Goal: Communication & Community: Connect with others

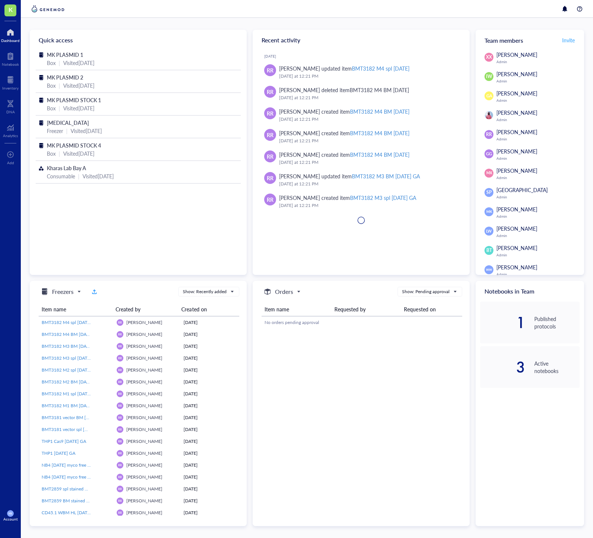
click at [570, 42] on span "Invite" at bounding box center [568, 39] width 13 height 7
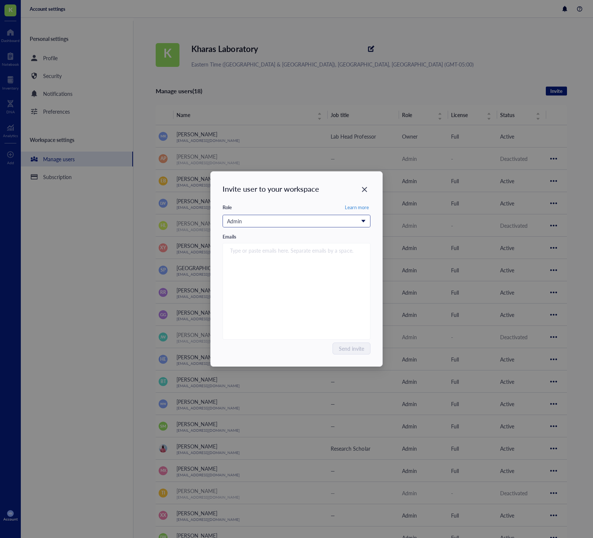
click at [362, 220] on span "Admin" at bounding box center [295, 221] width 137 height 8
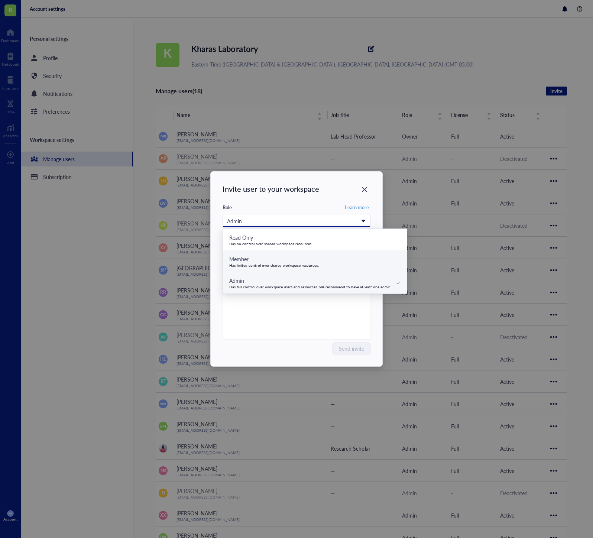
click at [345, 264] on div "Member Has limited control over shared workspace resources." at bounding box center [315, 261] width 172 height 13
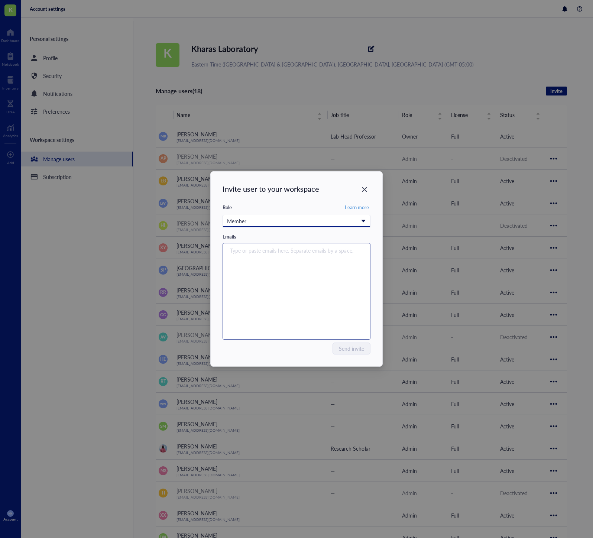
click at [308, 275] on div "Type or paste emails here. Separate emails by a space." at bounding box center [296, 291] width 141 height 93
drag, startPoint x: 253, startPoint y: 251, endPoint x: 229, endPoint y: 245, distance: 24.1
click at [229, 245] on div "[PERSON_NAME] [PERSON_NAME]" at bounding box center [292, 250] width 131 height 10
paste input "[EMAIL_ADDRESS][DOMAIN_NAME]"
type input "[EMAIL_ADDRESS][DOMAIN_NAME]"
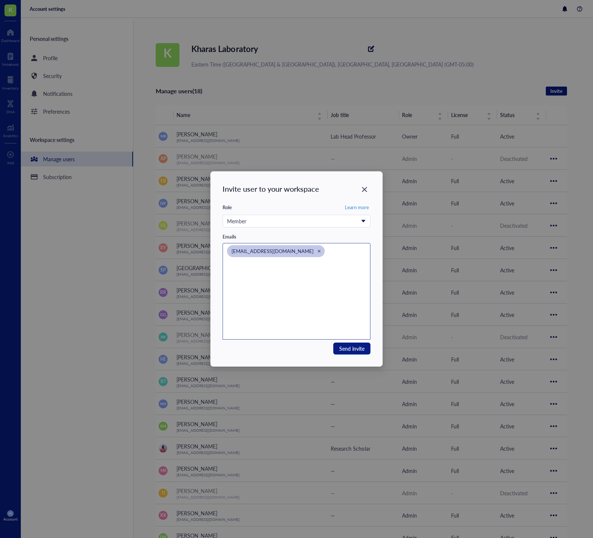
paste input "[EMAIL_ADDRESS][DOMAIN_NAME]"
type input "[EMAIL_ADDRESS][DOMAIN_NAME]"
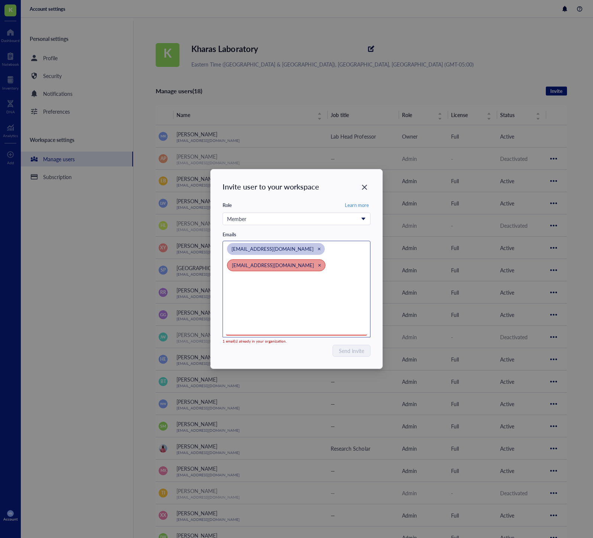
click at [318, 265] on icon "Close" at bounding box center [319, 264] width 3 height 3
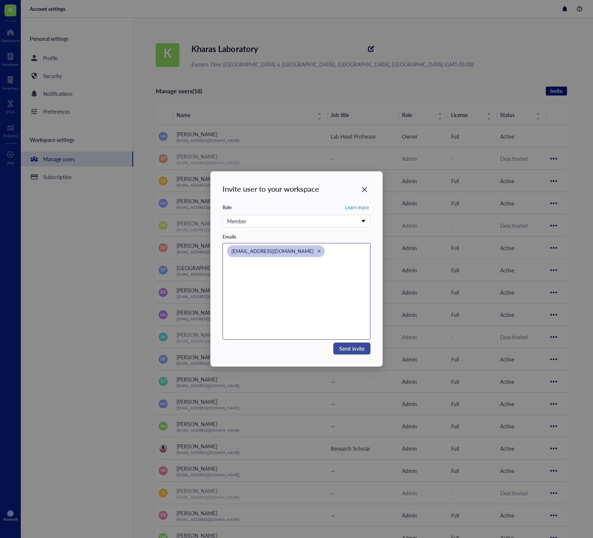
click at [348, 353] on button "Send invite" at bounding box center [351, 348] width 37 height 12
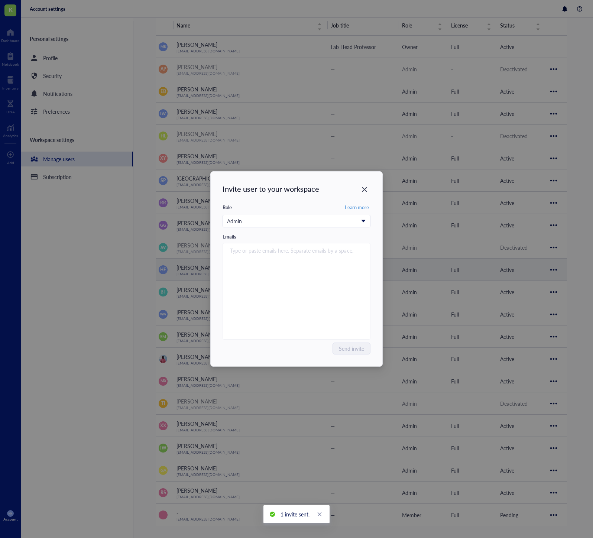
scroll to position [90, 0]
click at [359, 188] on div "Close" at bounding box center [364, 189] width 12 height 12
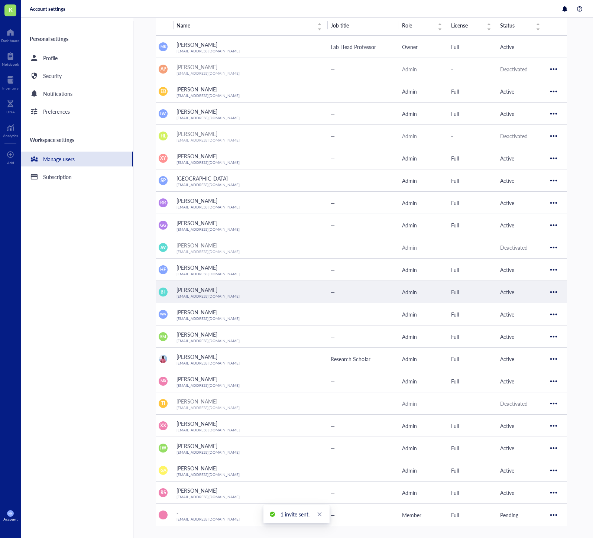
scroll to position [0, 0]
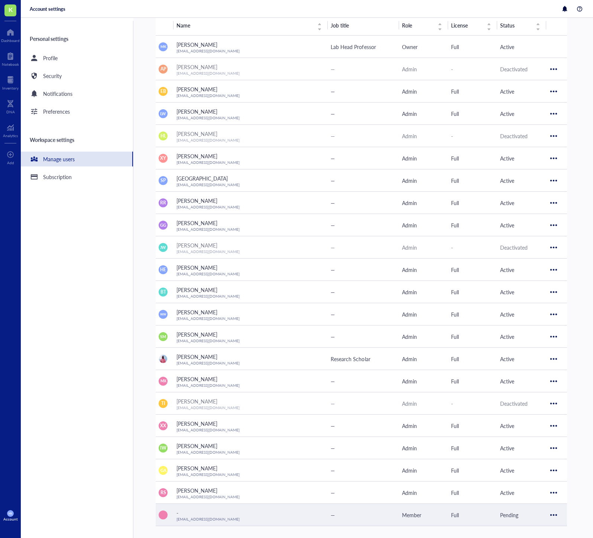
click at [186, 510] on div "-" at bounding box center [250, 512] width 148 height 8
click at [554, 514] on div at bounding box center [553, 515] width 12 height 12
click at [537, 488] on span "Resend invitation" at bounding box center [531, 490] width 42 height 8
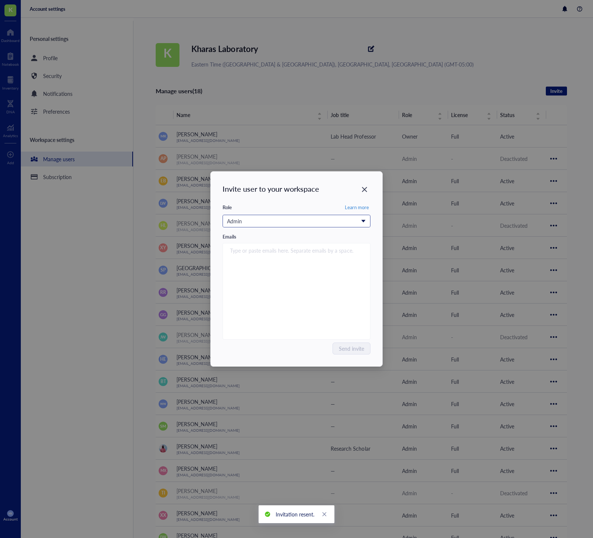
click at [359, 219] on span "Admin" at bounding box center [295, 221] width 137 height 8
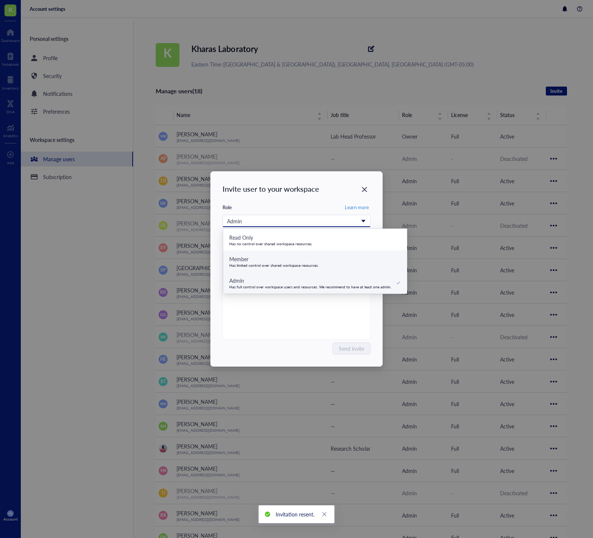
click at [349, 267] on div "Member Has limited control over shared workspace resources." at bounding box center [315, 261] width 172 height 13
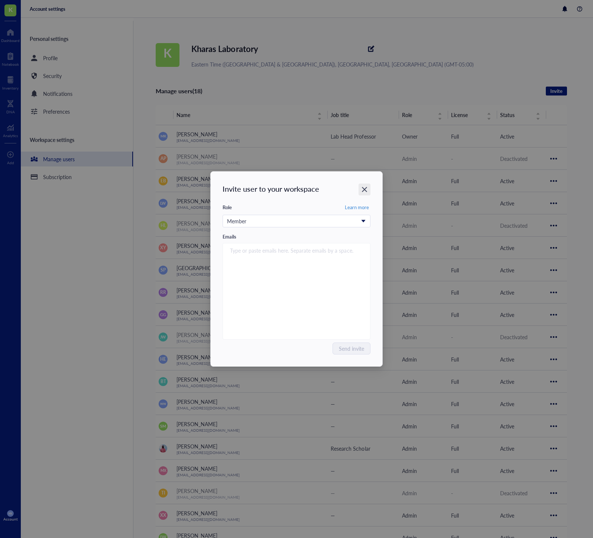
click at [363, 190] on icon "Close" at bounding box center [364, 189] width 7 height 7
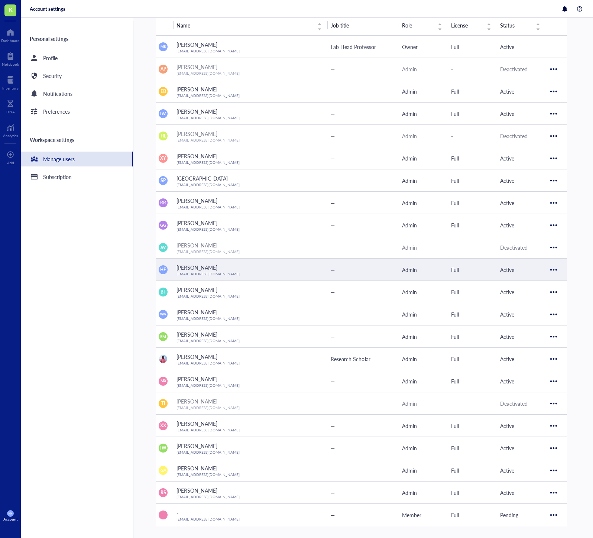
scroll to position [90, 0]
